Goal: Check status: Check status

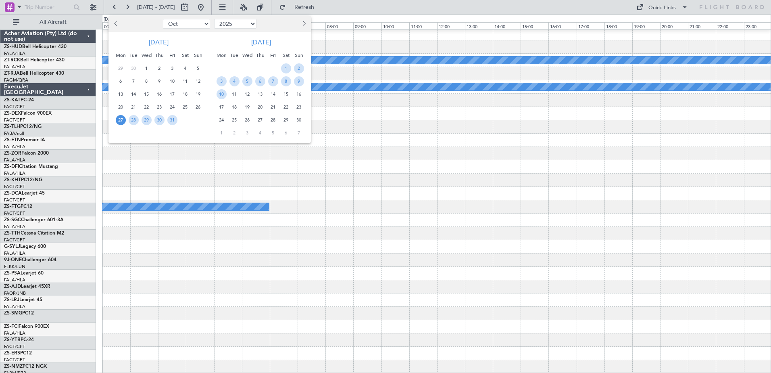
select select "10"
select select "2025"
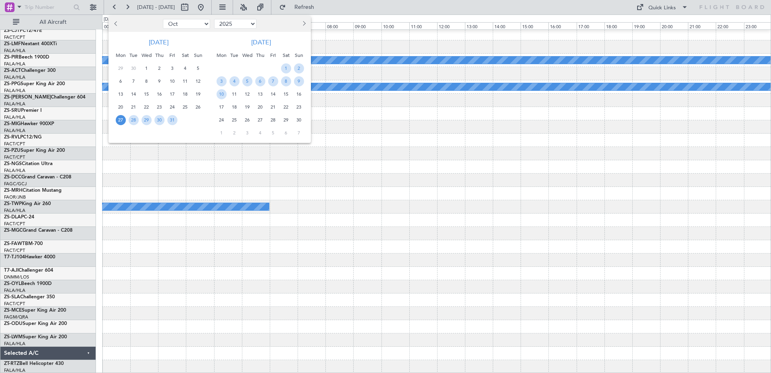
click at [117, 25] on span "Previous month" at bounding box center [116, 23] width 5 height 5
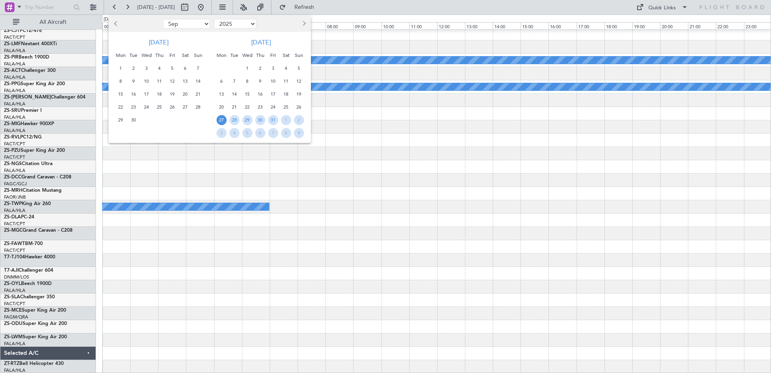
click at [117, 25] on span "Previous month" at bounding box center [116, 23] width 5 height 5
click at [116, 24] on span "Previous month" at bounding box center [116, 23] width 5 height 5
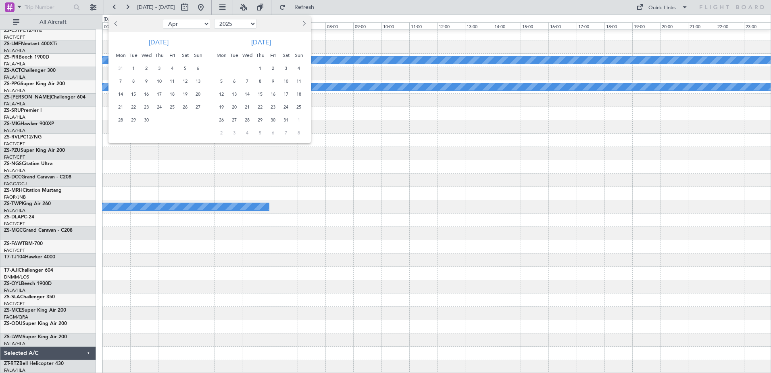
click at [114, 24] on button "Previous month" at bounding box center [116, 23] width 9 height 13
click at [304, 24] on span "Next month" at bounding box center [303, 23] width 5 height 5
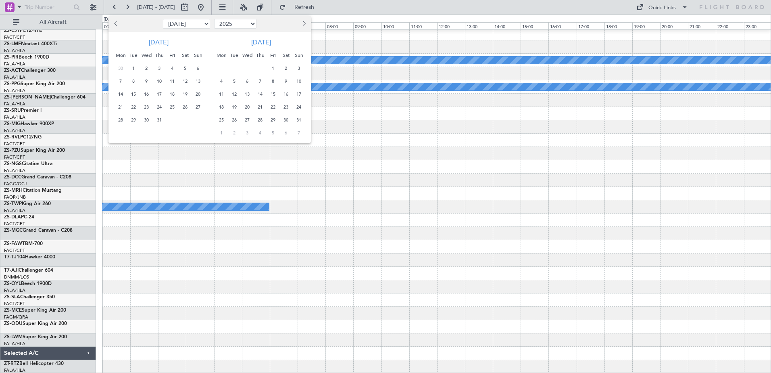
click at [303, 24] on span "Next month" at bounding box center [303, 23] width 5 height 5
click at [235, 98] on span "16" at bounding box center [235, 94] width 10 height 10
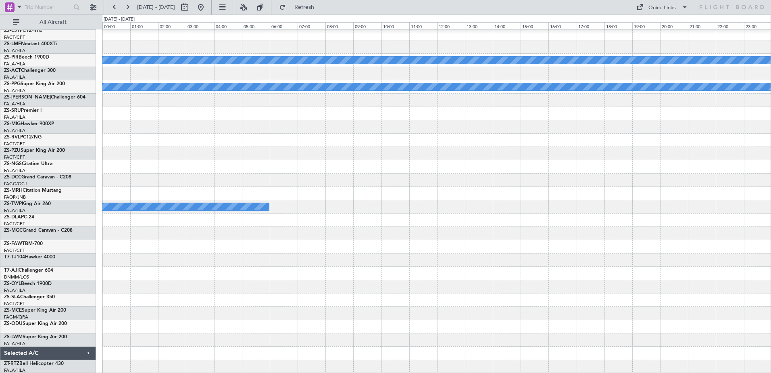
select select "9"
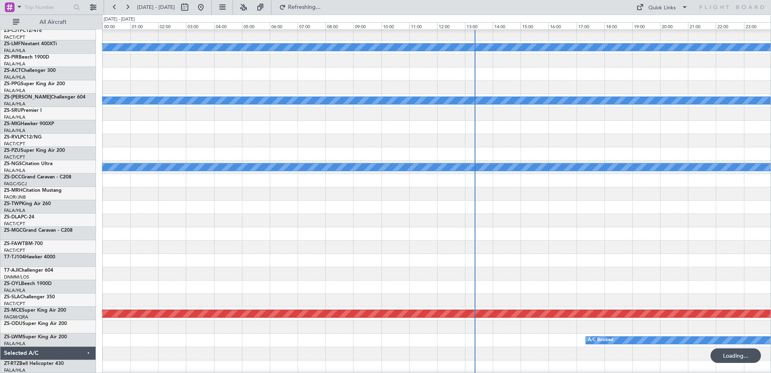
scroll to position [214, 0]
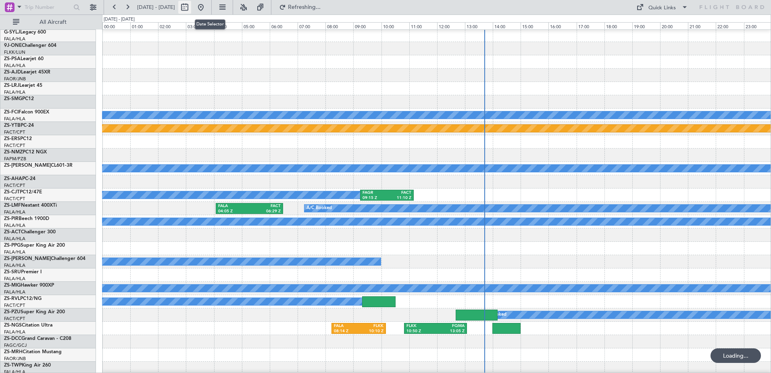
click at [191, 11] on button at bounding box center [184, 7] width 13 height 13
select select "9"
select select "2025"
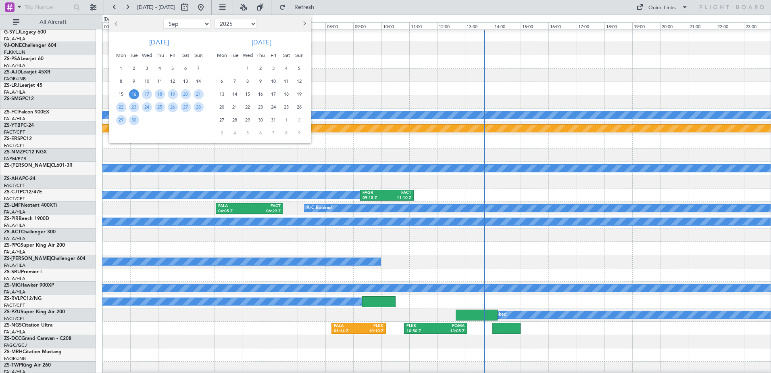
click at [136, 94] on span "16" at bounding box center [134, 94] width 10 height 10
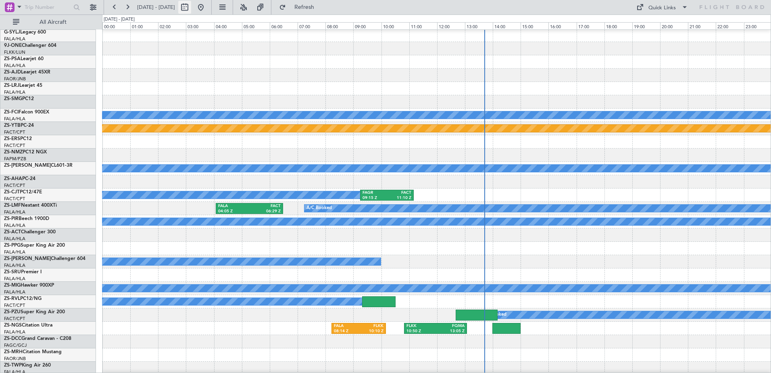
click at [191, 8] on button at bounding box center [184, 7] width 13 height 13
select select "9"
select select "2025"
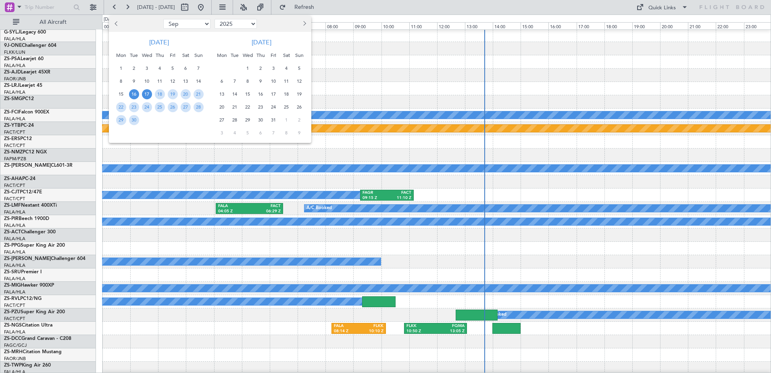
click at [146, 97] on span "17" at bounding box center [147, 94] width 10 height 10
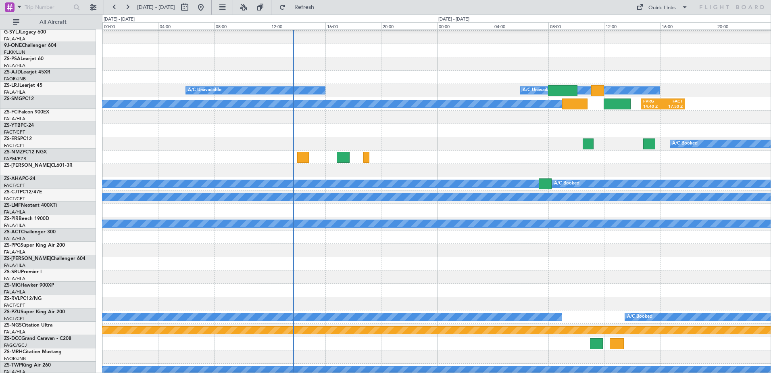
scroll to position [0, 0]
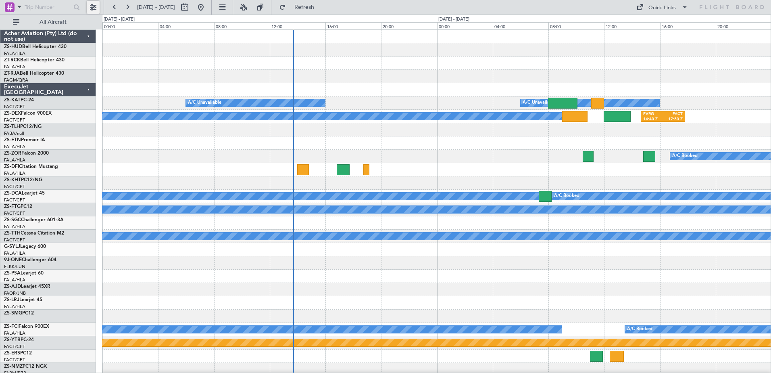
click at [92, 8] on button at bounding box center [93, 7] width 13 height 13
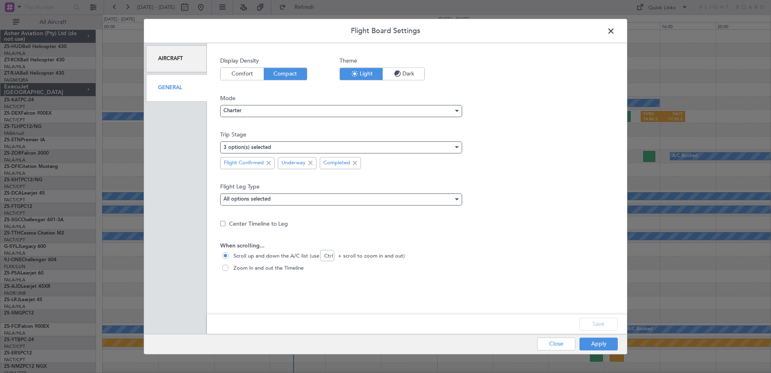
click at [177, 89] on div "General" at bounding box center [176, 87] width 61 height 27
click at [588, 346] on button "Apply" at bounding box center [599, 343] width 38 height 13
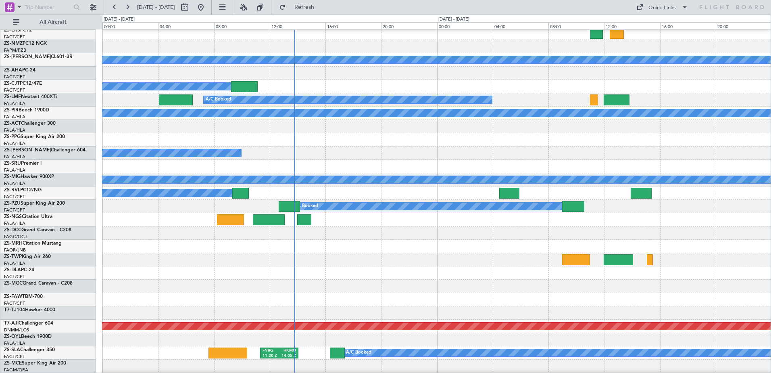
scroll to position [484, 0]
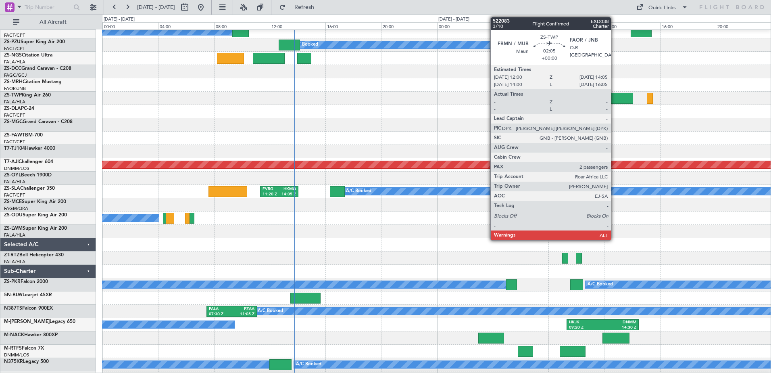
click at [615, 98] on div at bounding box center [618, 98] width 29 height 11
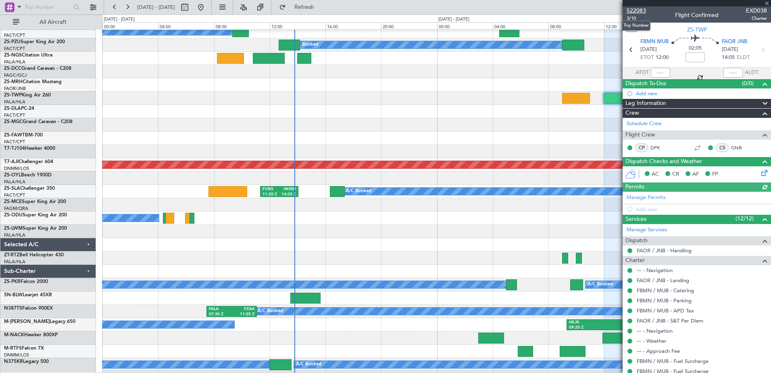
click at [629, 12] on span "522083" at bounding box center [636, 10] width 19 height 8
click at [770, 6] on span at bounding box center [767, 3] width 8 height 7
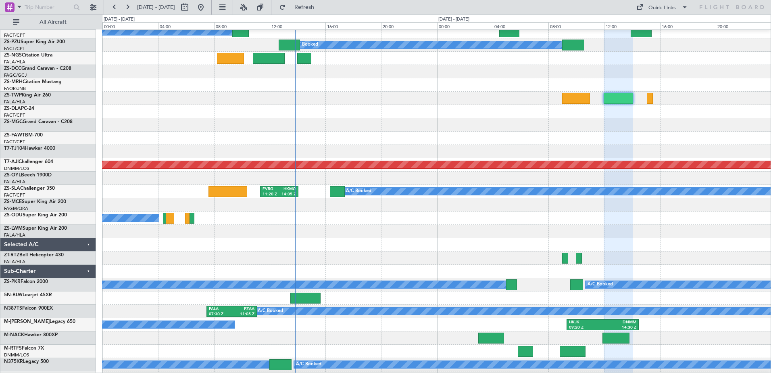
type input "0"
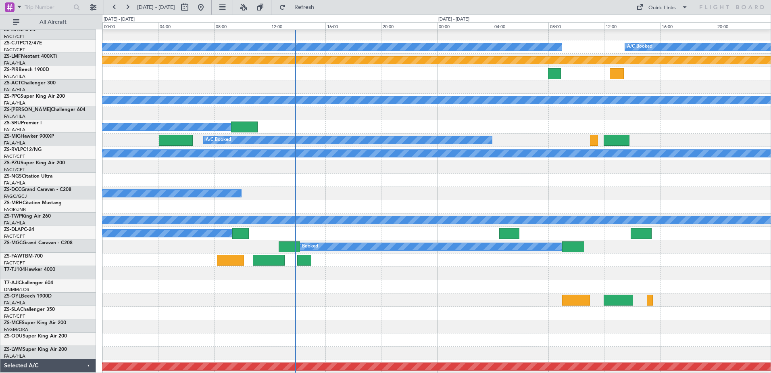
scroll to position [444, 0]
